Goal: Communication & Community: Participate in discussion

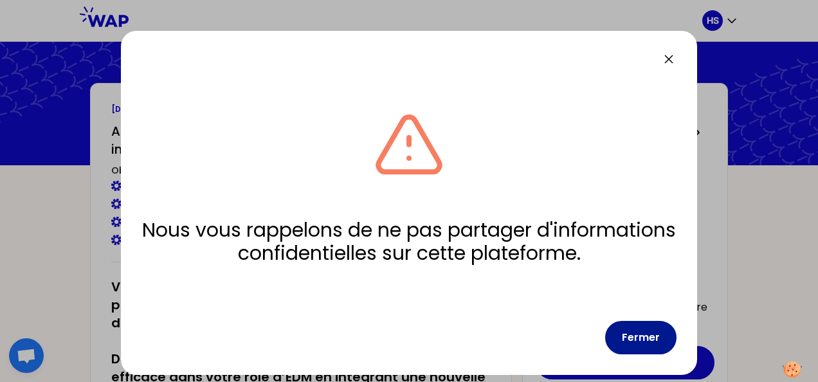
click at [645, 328] on button "Fermer" at bounding box center [640, 337] width 71 height 33
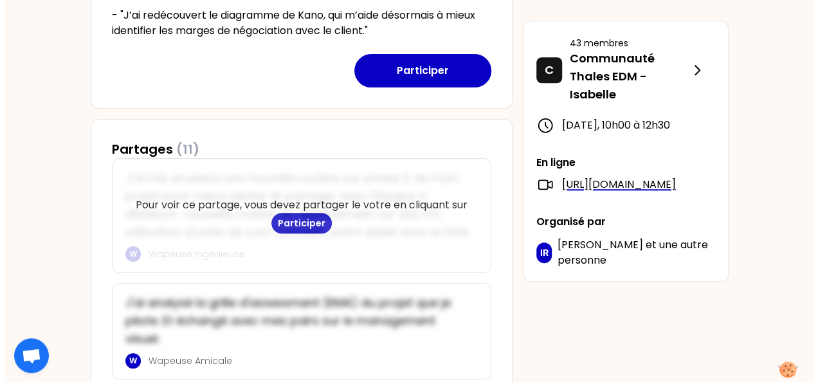
scroll to position [257, 0]
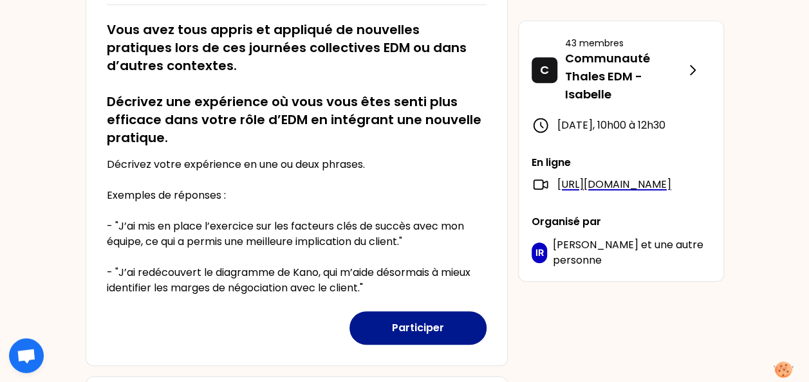
click at [446, 322] on button "Participer" at bounding box center [417, 327] width 137 height 33
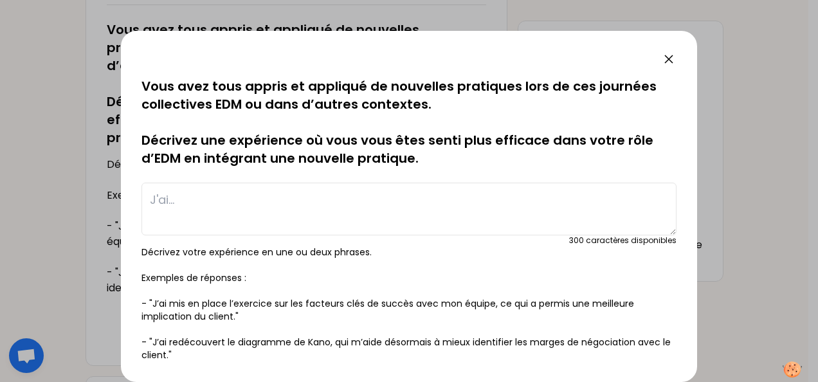
click at [376, 203] on textarea at bounding box center [409, 209] width 535 height 53
type textarea "J"
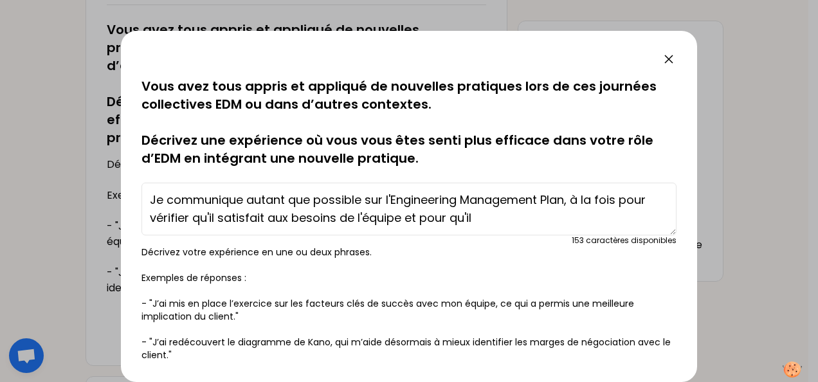
click at [524, 211] on textarea "Je communique autant que possible sur l'Engineering Management Plan, à la fois …" at bounding box center [409, 209] width 535 height 53
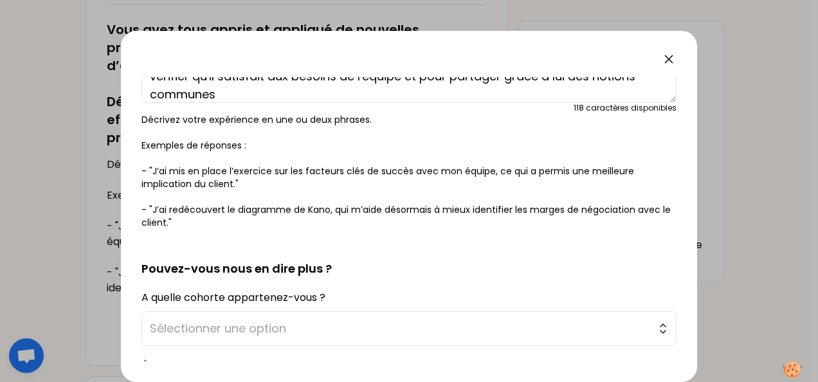
scroll to position [208, 0]
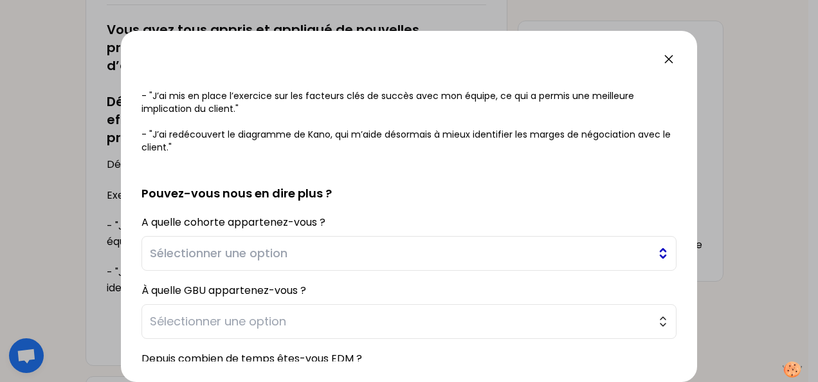
type textarea "Je communique autant que possible sur l'Engineering Management Plan, à la fois …"
click at [262, 256] on span "Sélectionner une option" at bounding box center [400, 254] width 501 height 18
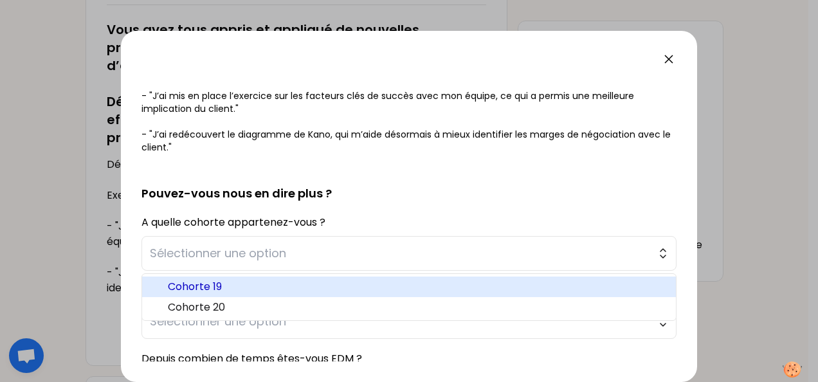
click at [282, 291] on span "Cohorte 19" at bounding box center [417, 286] width 498 height 15
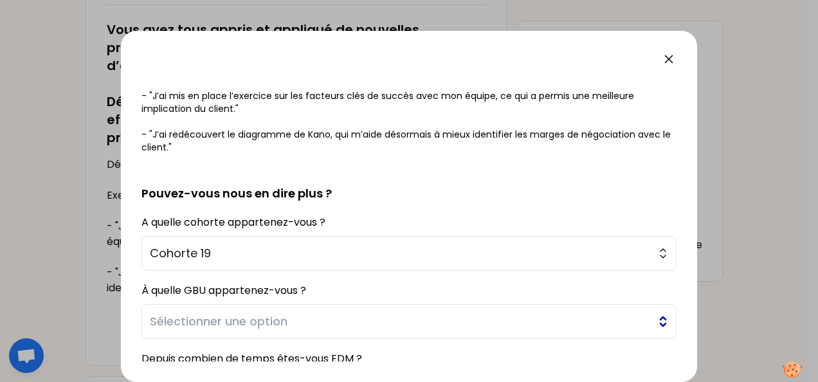
click at [179, 323] on span "Sélectionner une option" at bounding box center [400, 322] width 501 height 18
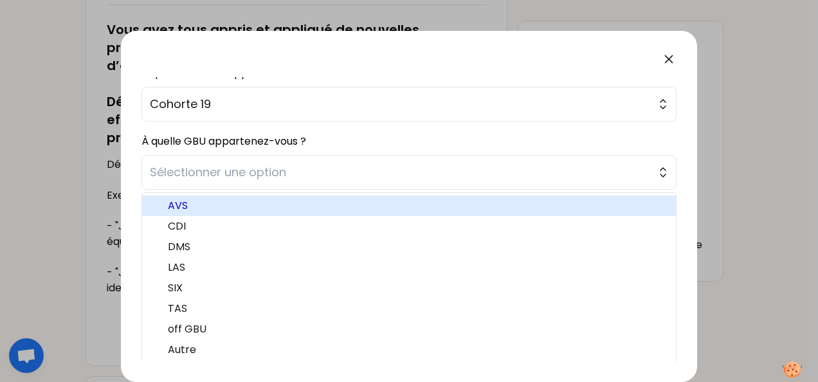
click at [211, 201] on span "AVS" at bounding box center [417, 205] width 498 height 15
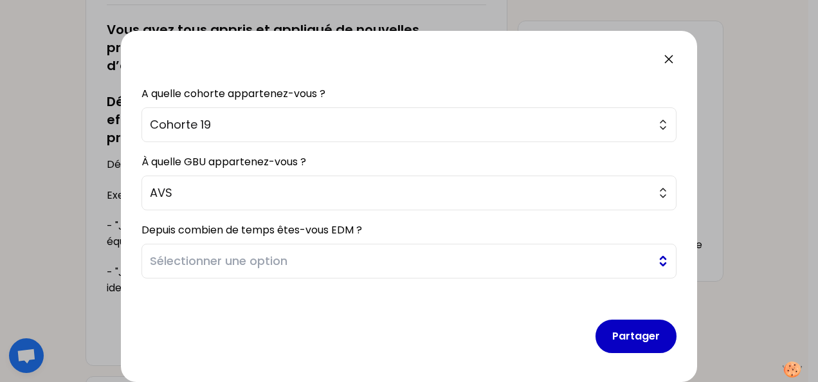
click at [250, 268] on button "Sélectionner une option" at bounding box center [409, 261] width 535 height 35
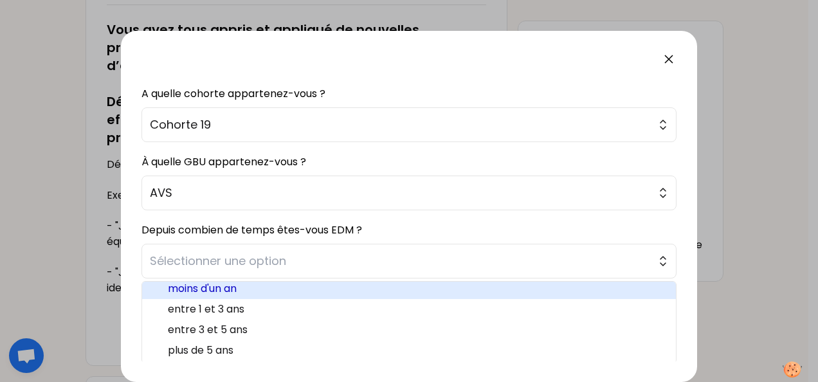
scroll to position [3, 0]
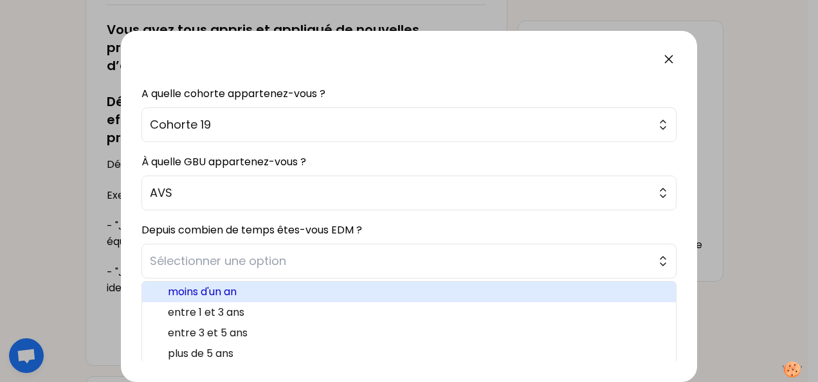
click at [220, 286] on span "moins d'un an" at bounding box center [417, 291] width 498 height 15
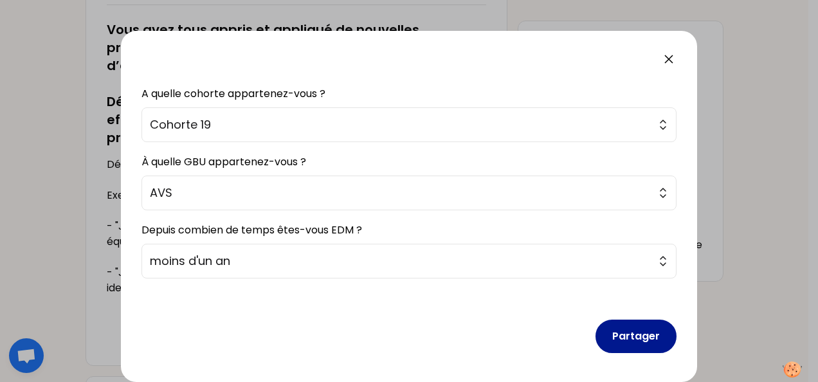
click at [625, 334] on button "Partager" at bounding box center [636, 336] width 81 height 33
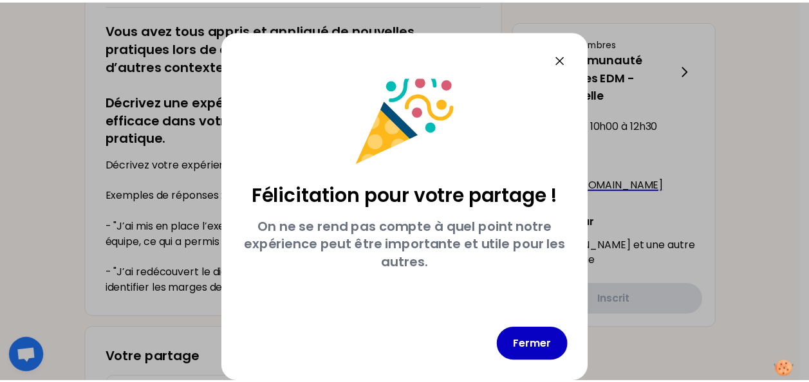
scroll to position [17, 0]
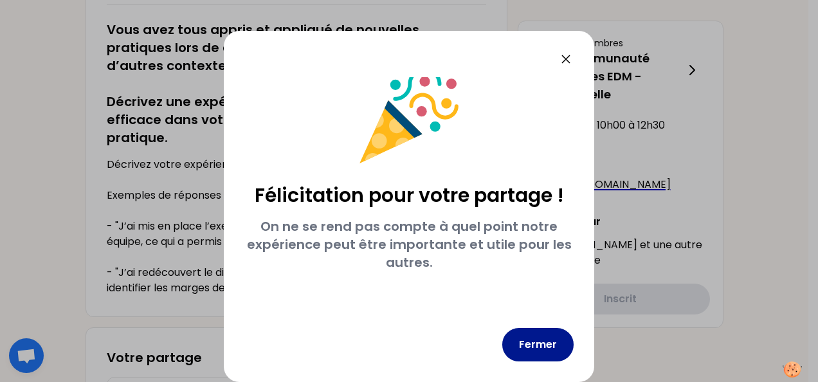
click at [560, 344] on button "Fermer" at bounding box center [538, 344] width 71 height 33
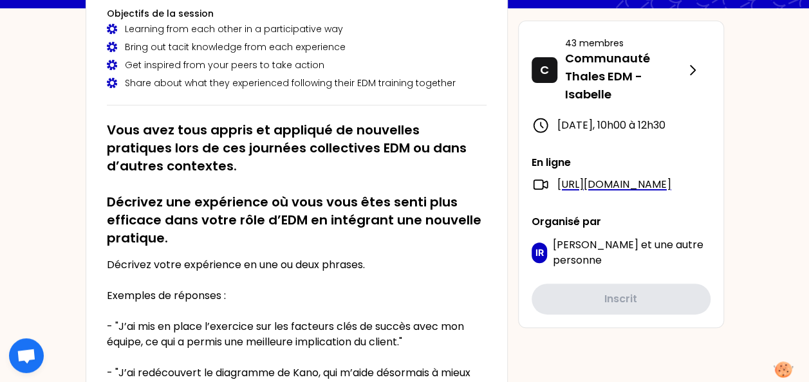
scroll to position [0, 0]
